Goal: Find specific page/section: Find specific page/section

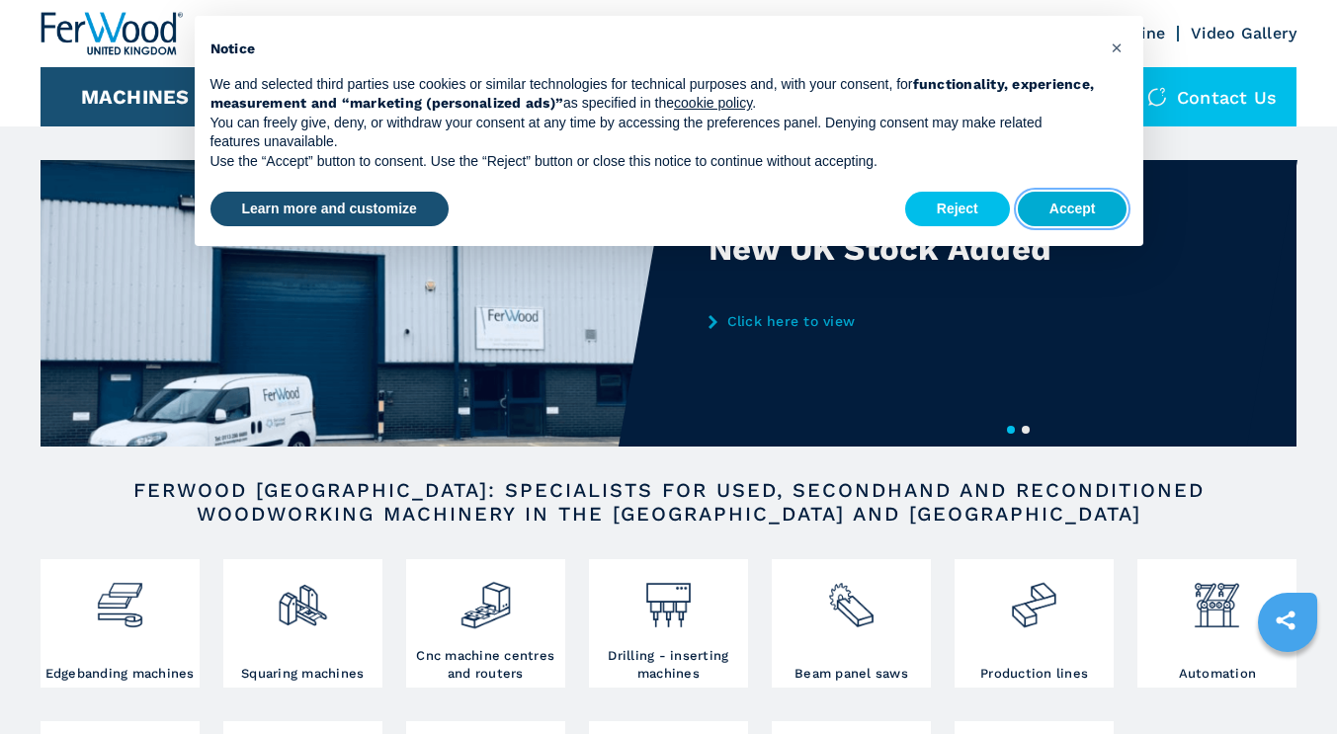
click at [1076, 196] on button "Accept" at bounding box center [1073, 210] width 110 height 36
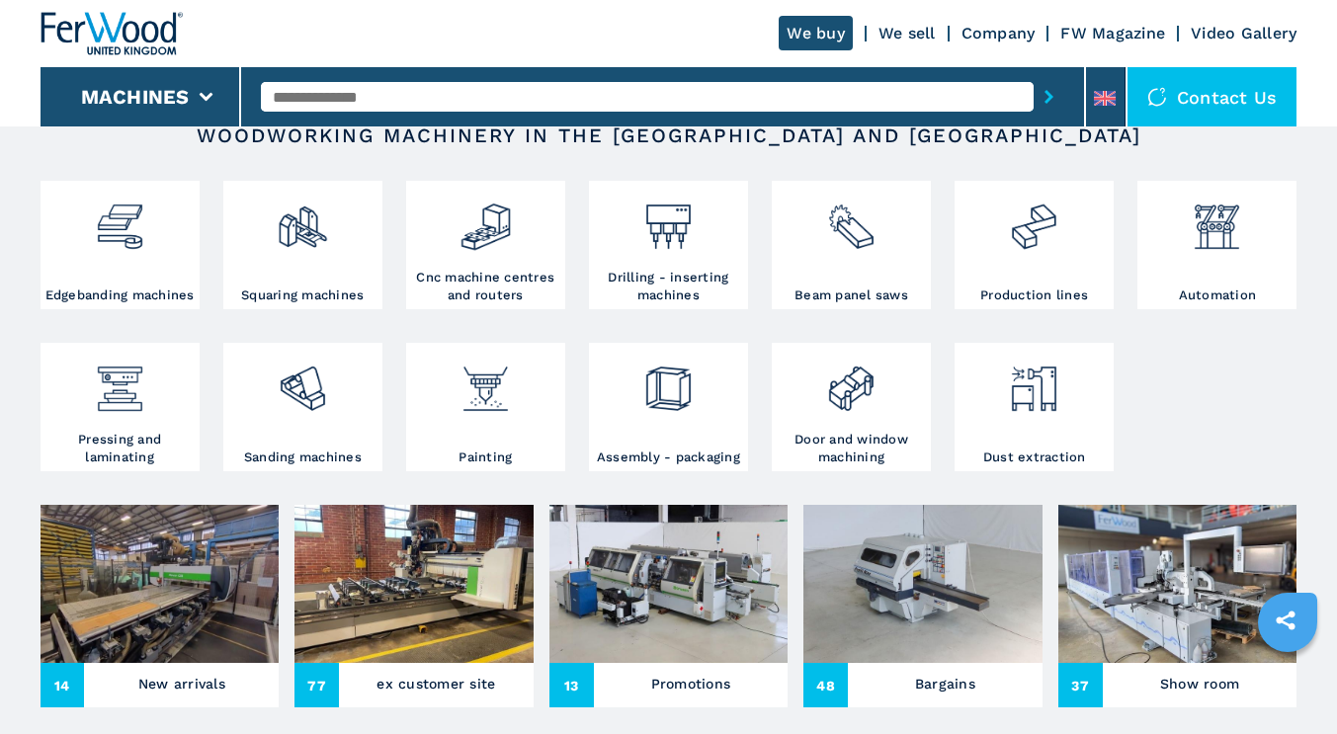
scroll to position [395, 0]
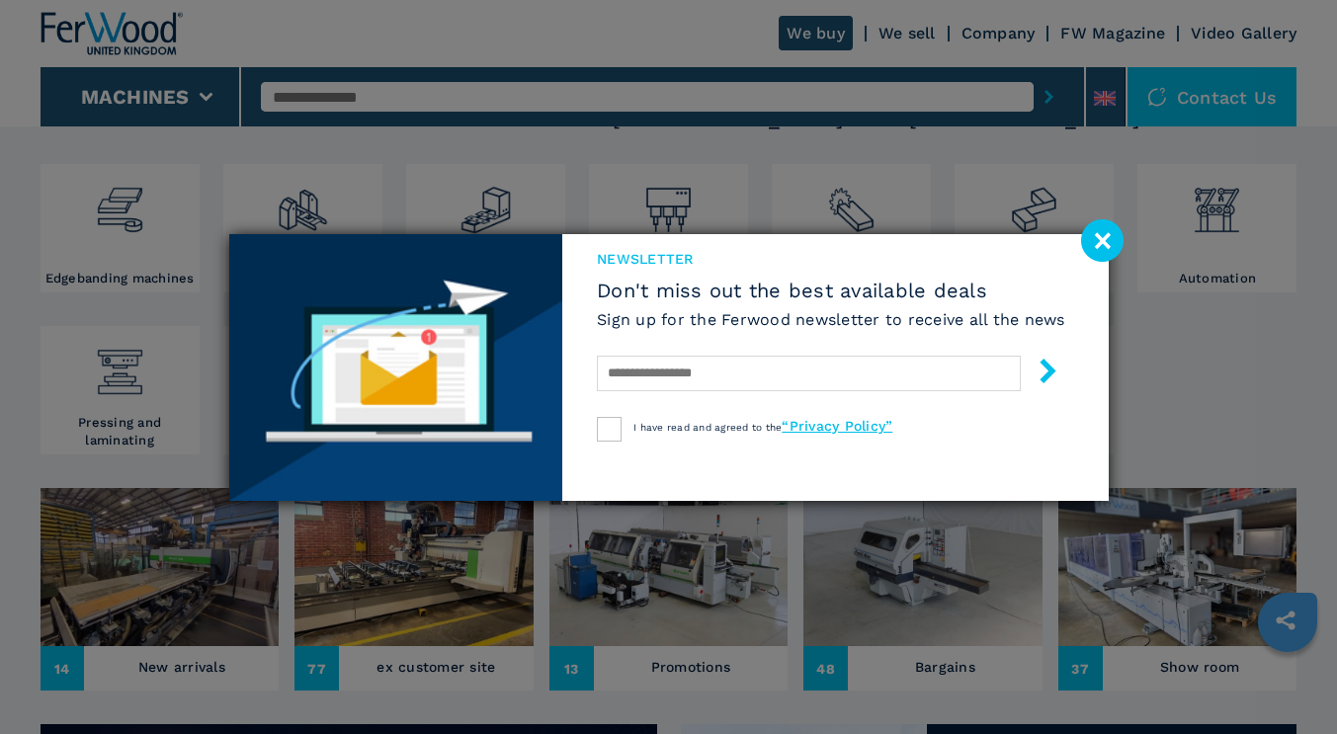
click at [1112, 239] on image at bounding box center [1102, 240] width 43 height 43
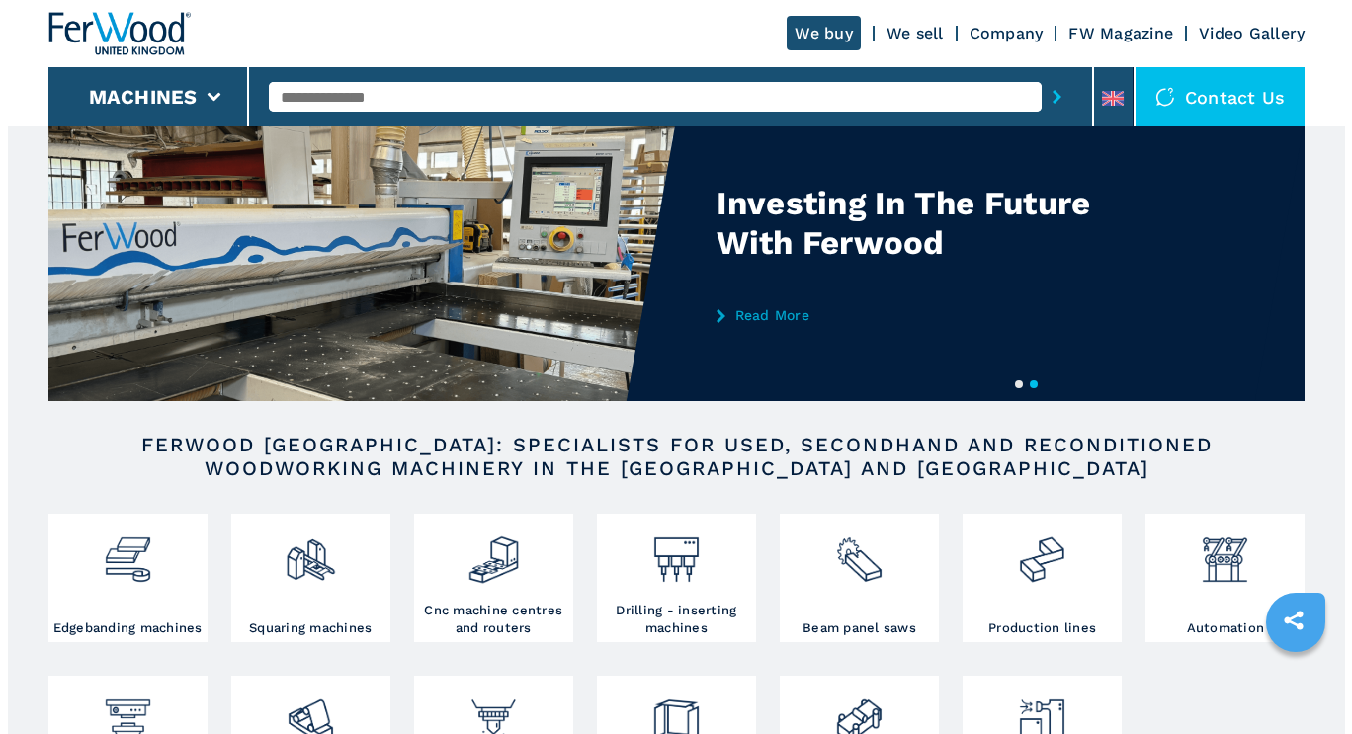
scroll to position [0, 0]
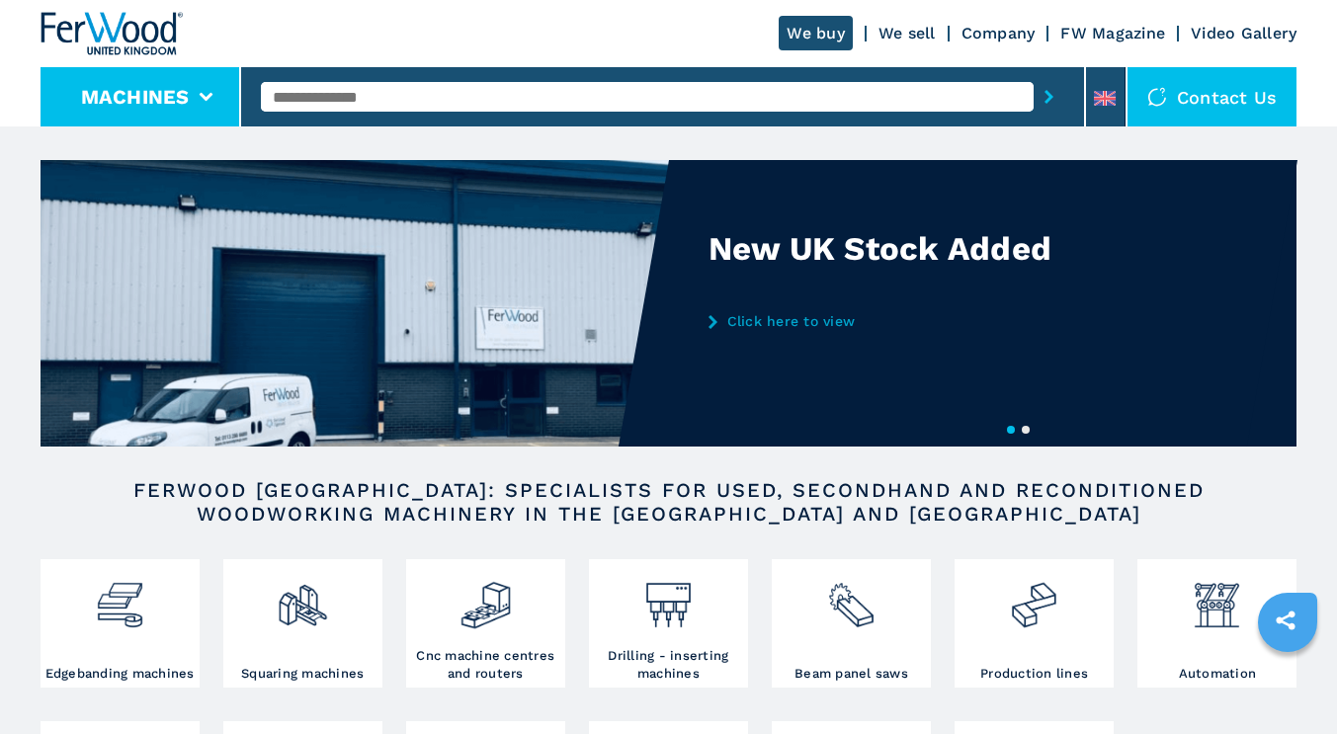
click at [199, 95] on icon at bounding box center [206, 97] width 14 height 9
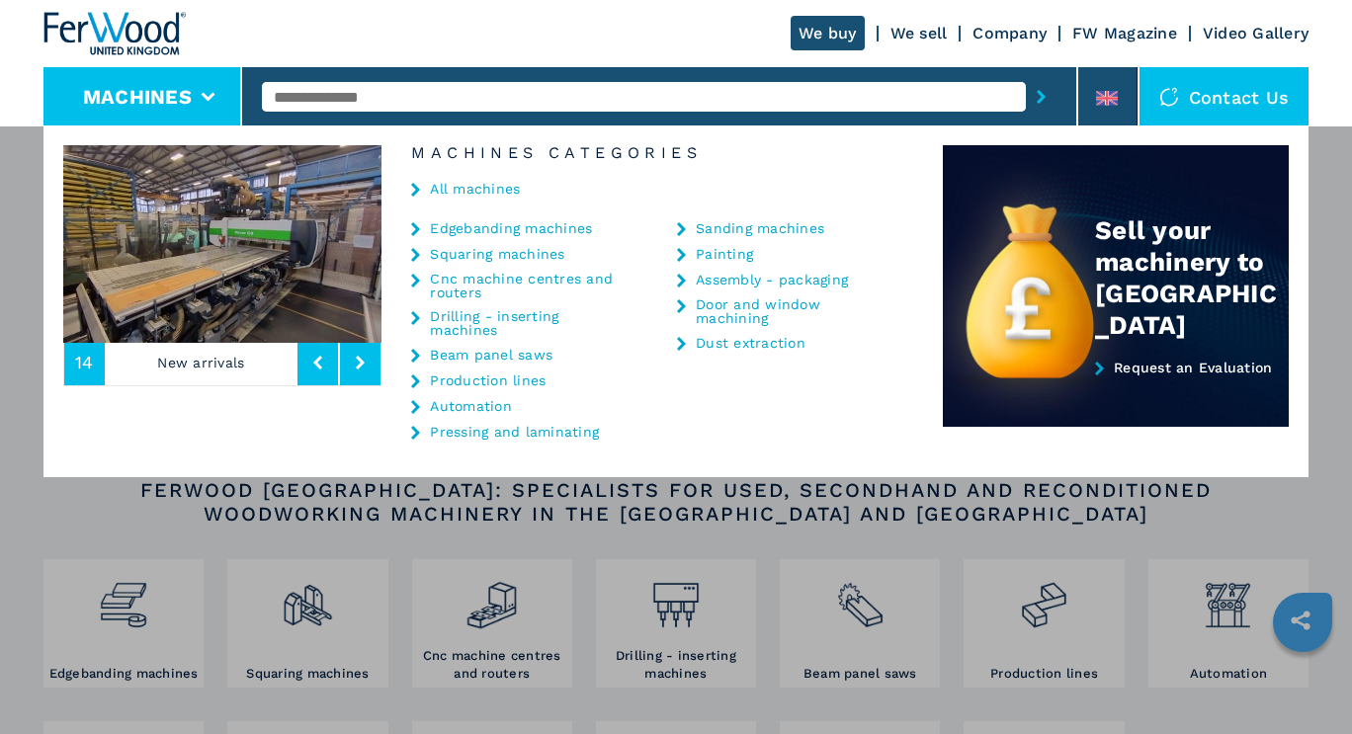
click at [712, 225] on link "Sanding machines" at bounding box center [760, 228] width 128 height 14
